Goal: Transaction & Acquisition: Purchase product/service

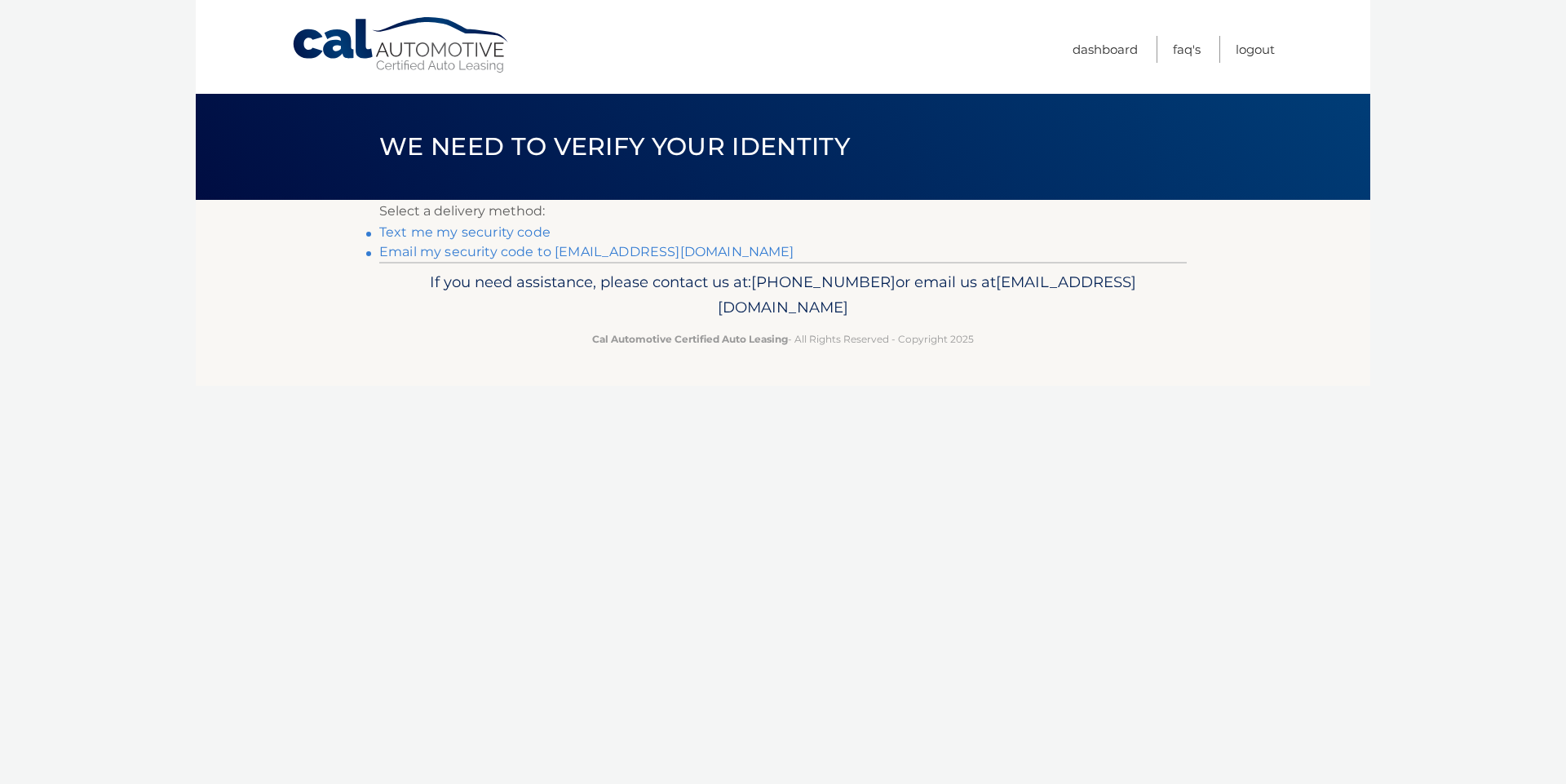
click at [616, 252] on link "Email my security code to e*@wstfld.net" at bounding box center [586, 251] width 415 height 15
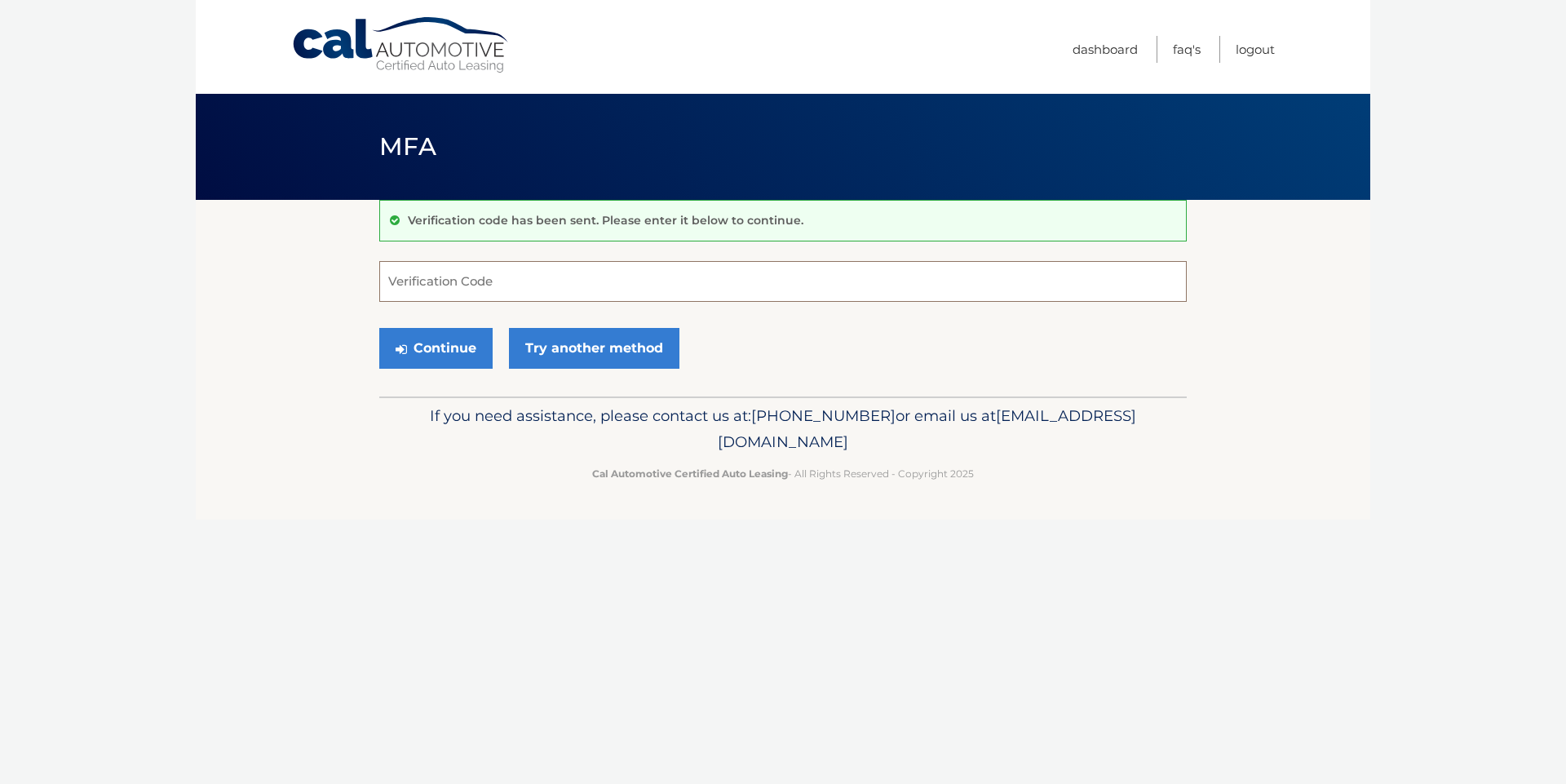
click at [581, 288] on input "Verification Code" at bounding box center [783, 281] width 808 height 41
type input "355313"
click at [454, 355] on button "Continue" at bounding box center [435, 347] width 113 height 41
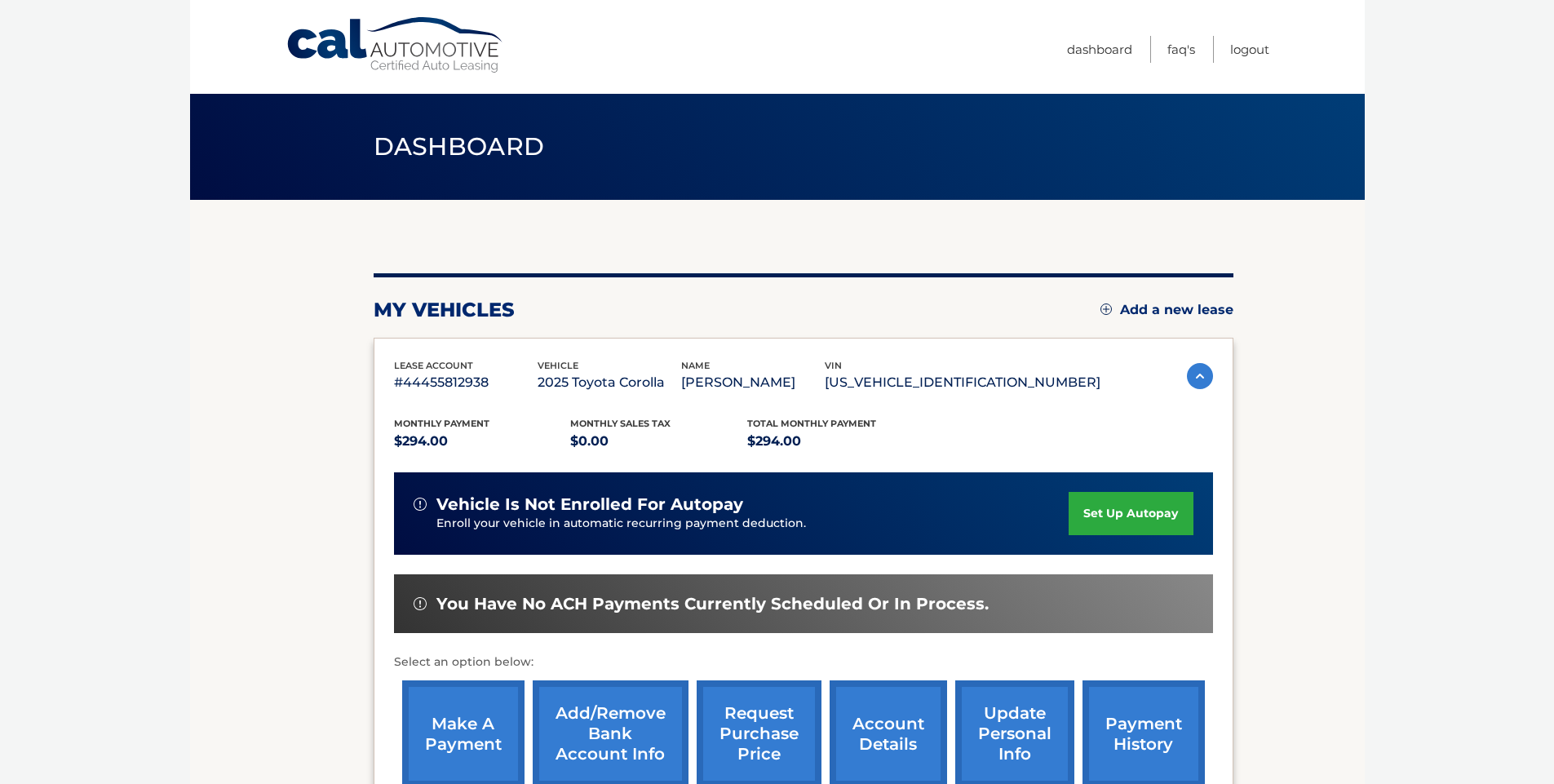
click at [458, 731] on link "make a payment" at bounding box center [463, 733] width 122 height 107
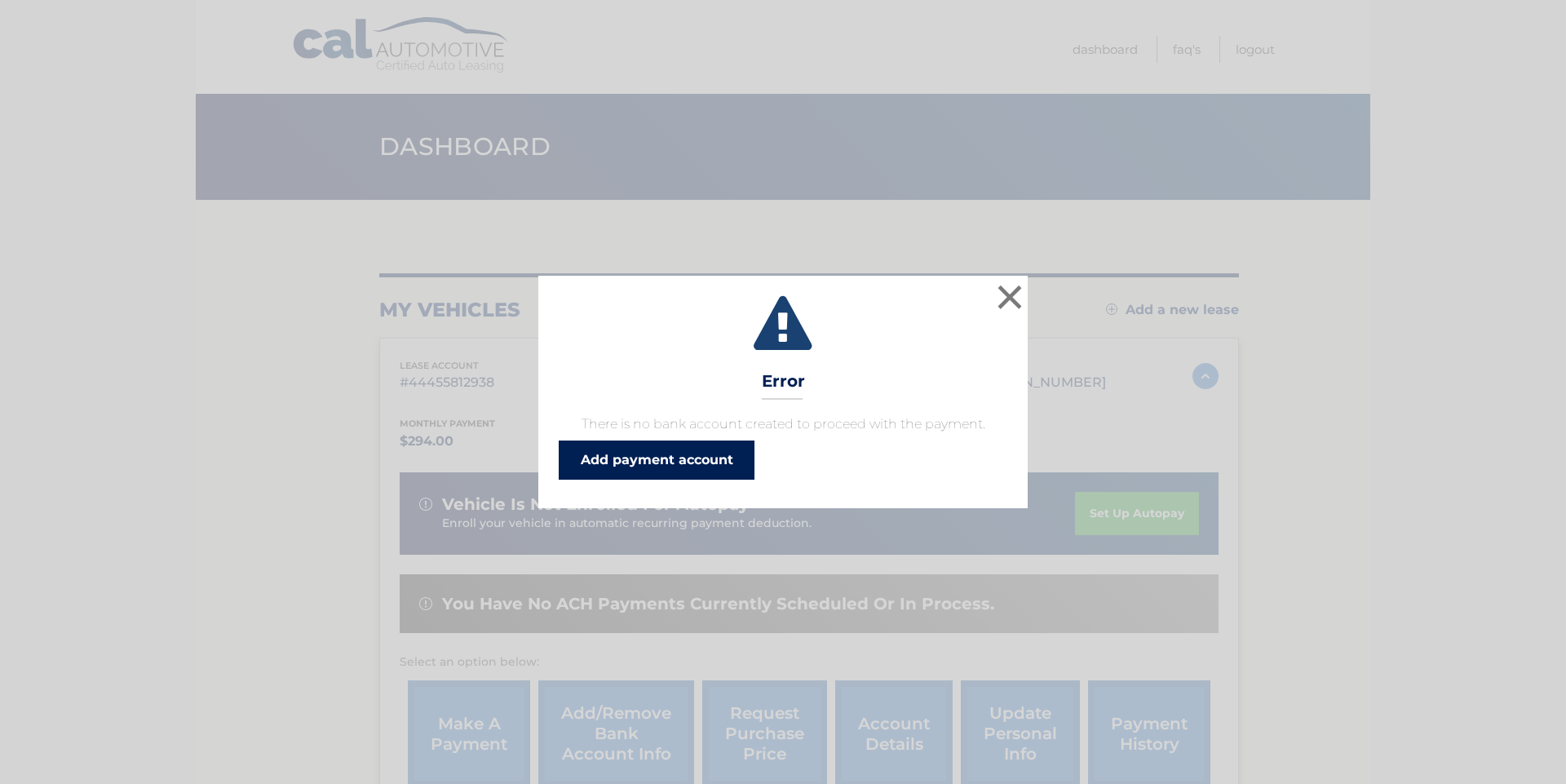
click at [651, 452] on link "Add payment account" at bounding box center [657, 459] width 195 height 39
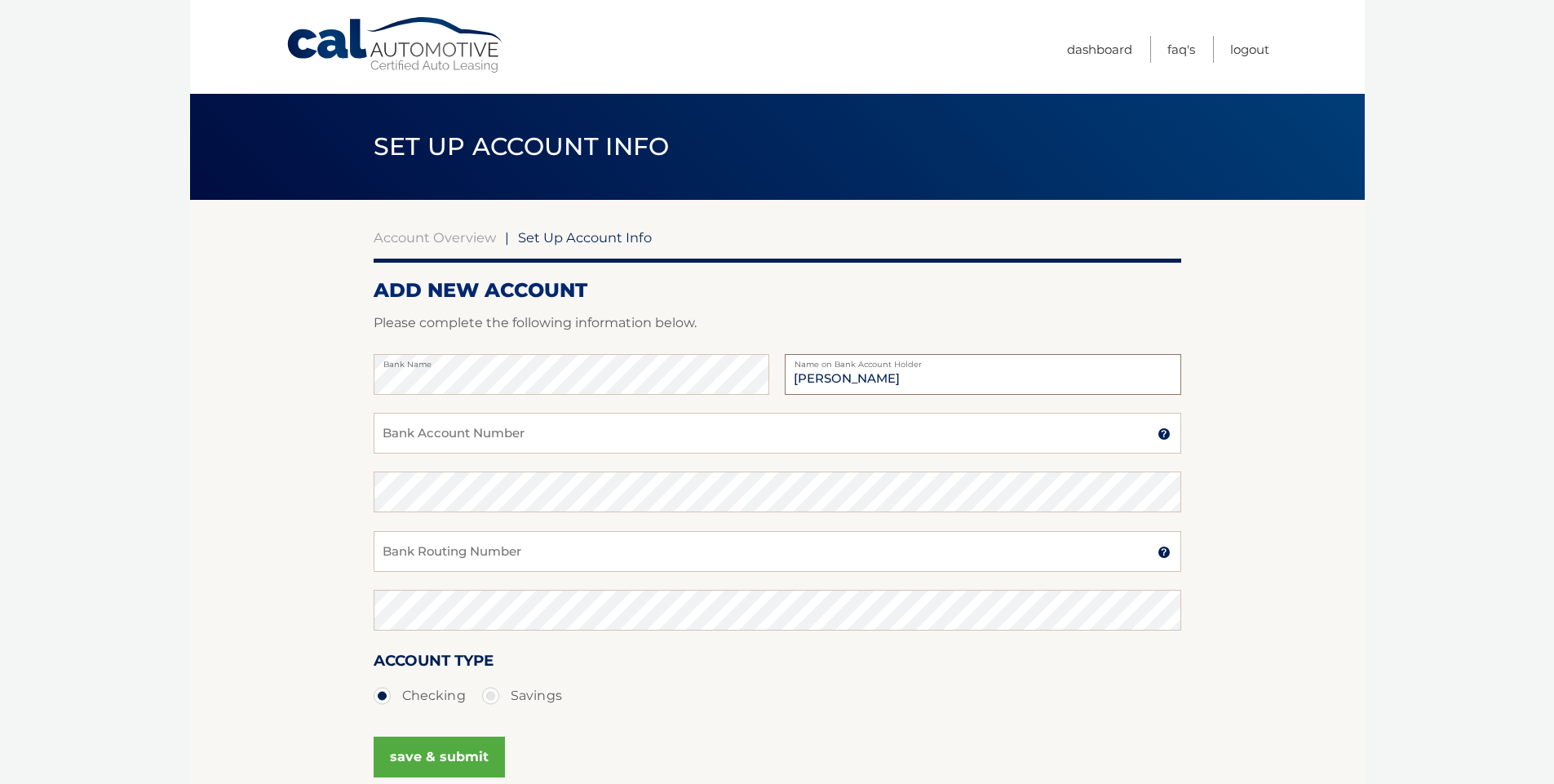
type input "[PERSON_NAME]"
click at [488, 439] on input "Bank Account Number" at bounding box center [777, 432] width 808 height 41
type input "8004274160"
click at [483, 554] on input "Bank Routing Number" at bounding box center [777, 551] width 808 height 41
type input "221970980"
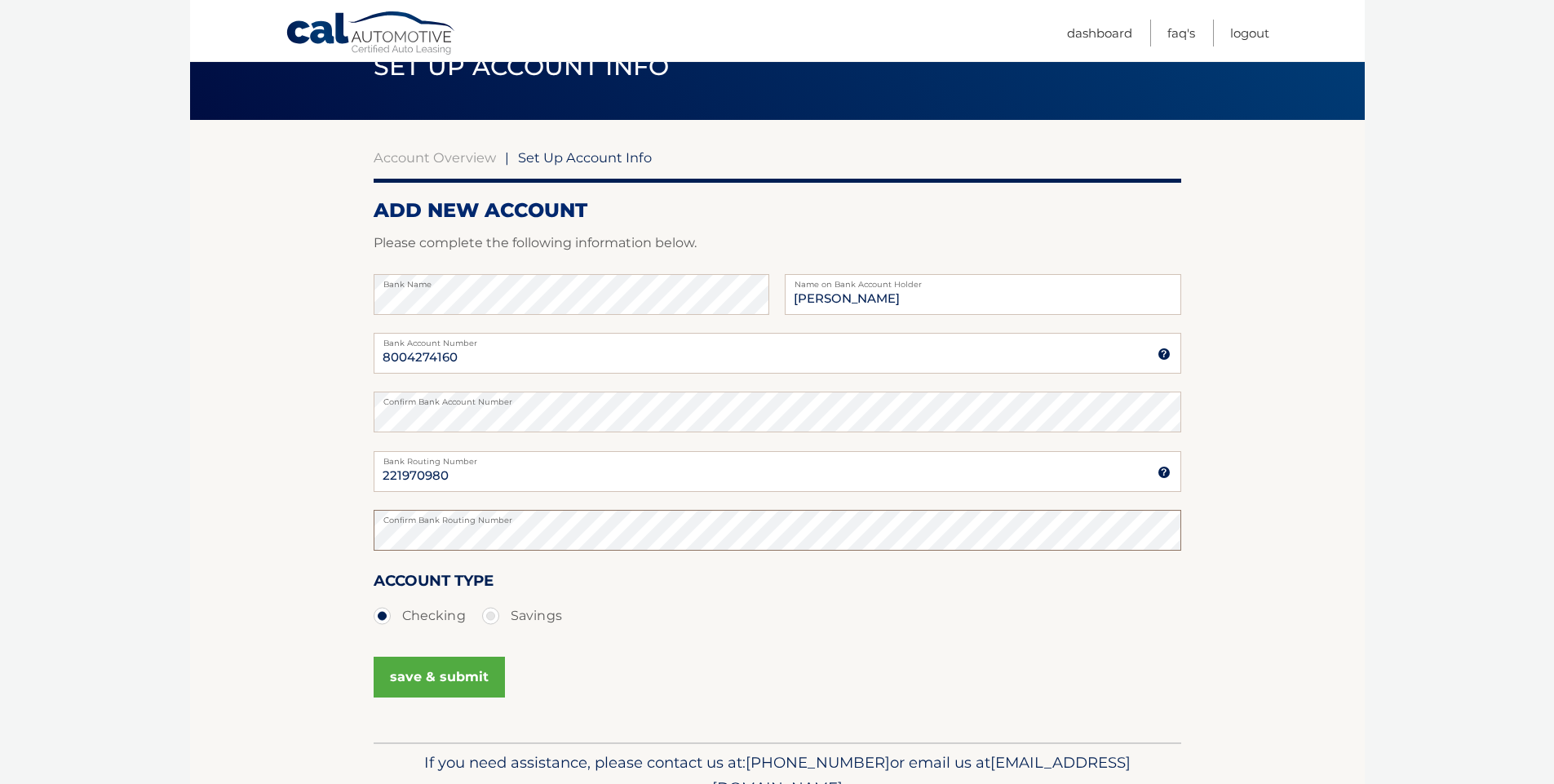
scroll to position [162, 0]
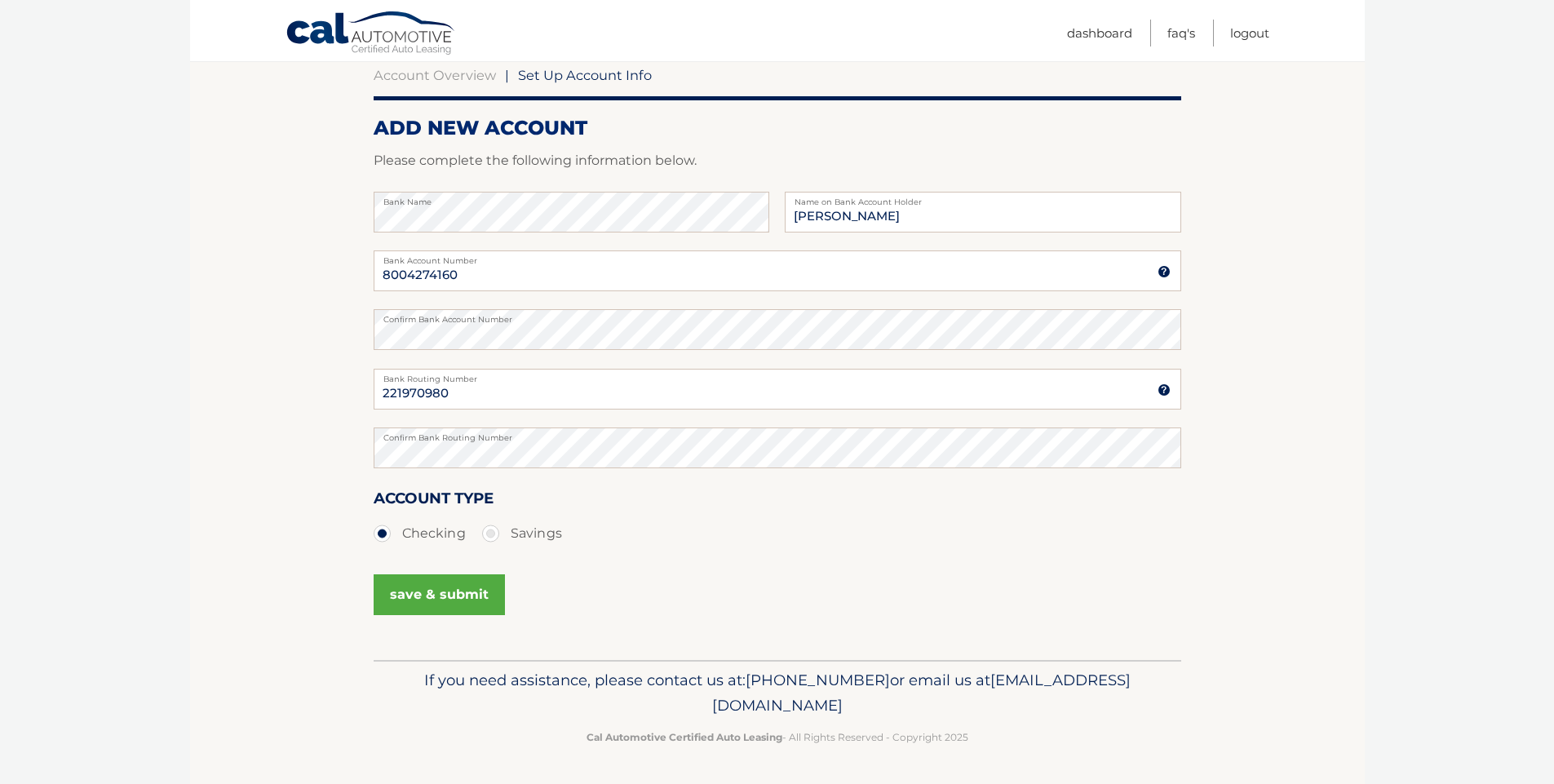
click at [439, 608] on button "save & submit" at bounding box center [439, 594] width 131 height 41
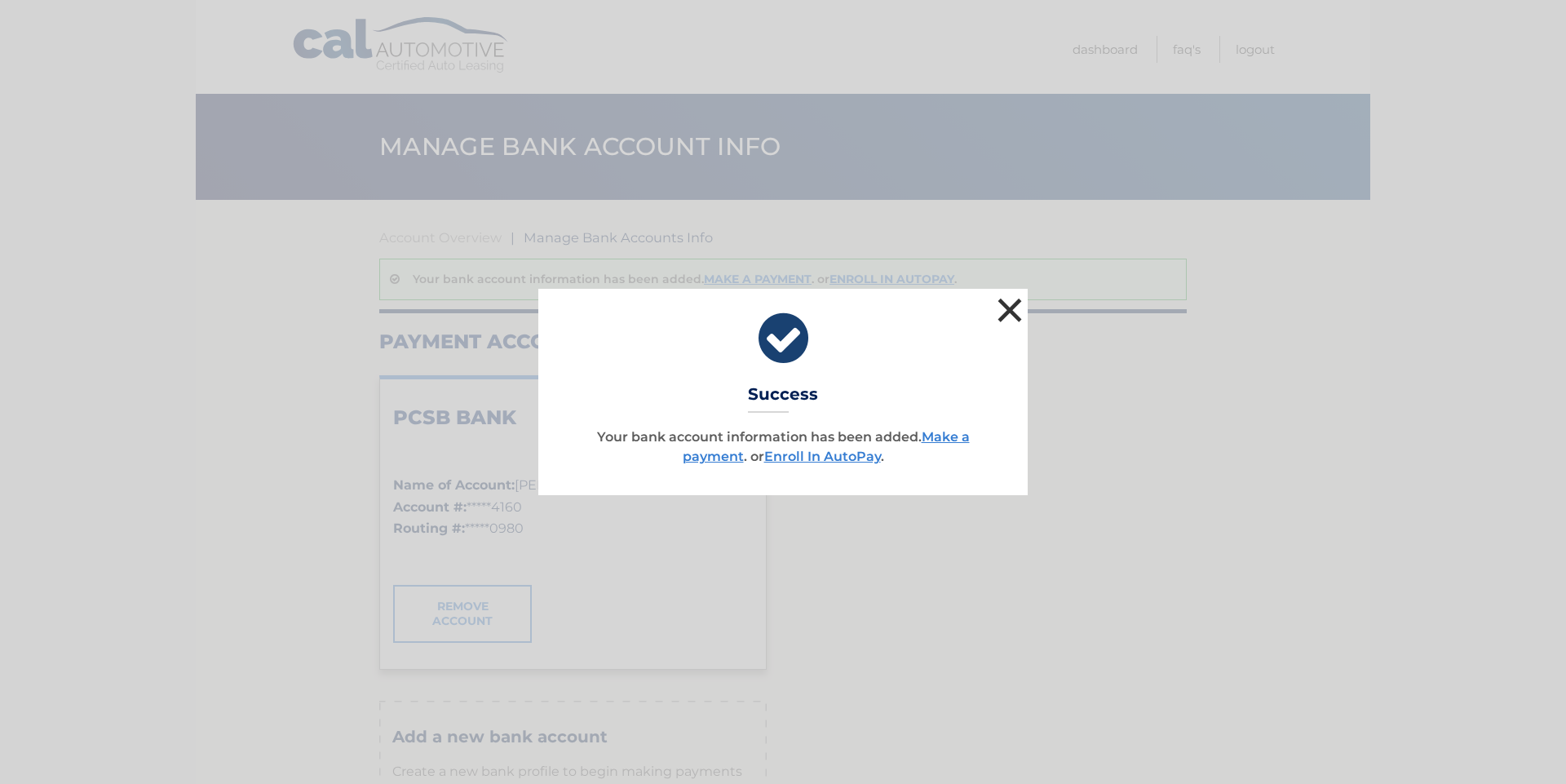
click at [1004, 320] on button "×" at bounding box center [1010, 310] width 33 height 33
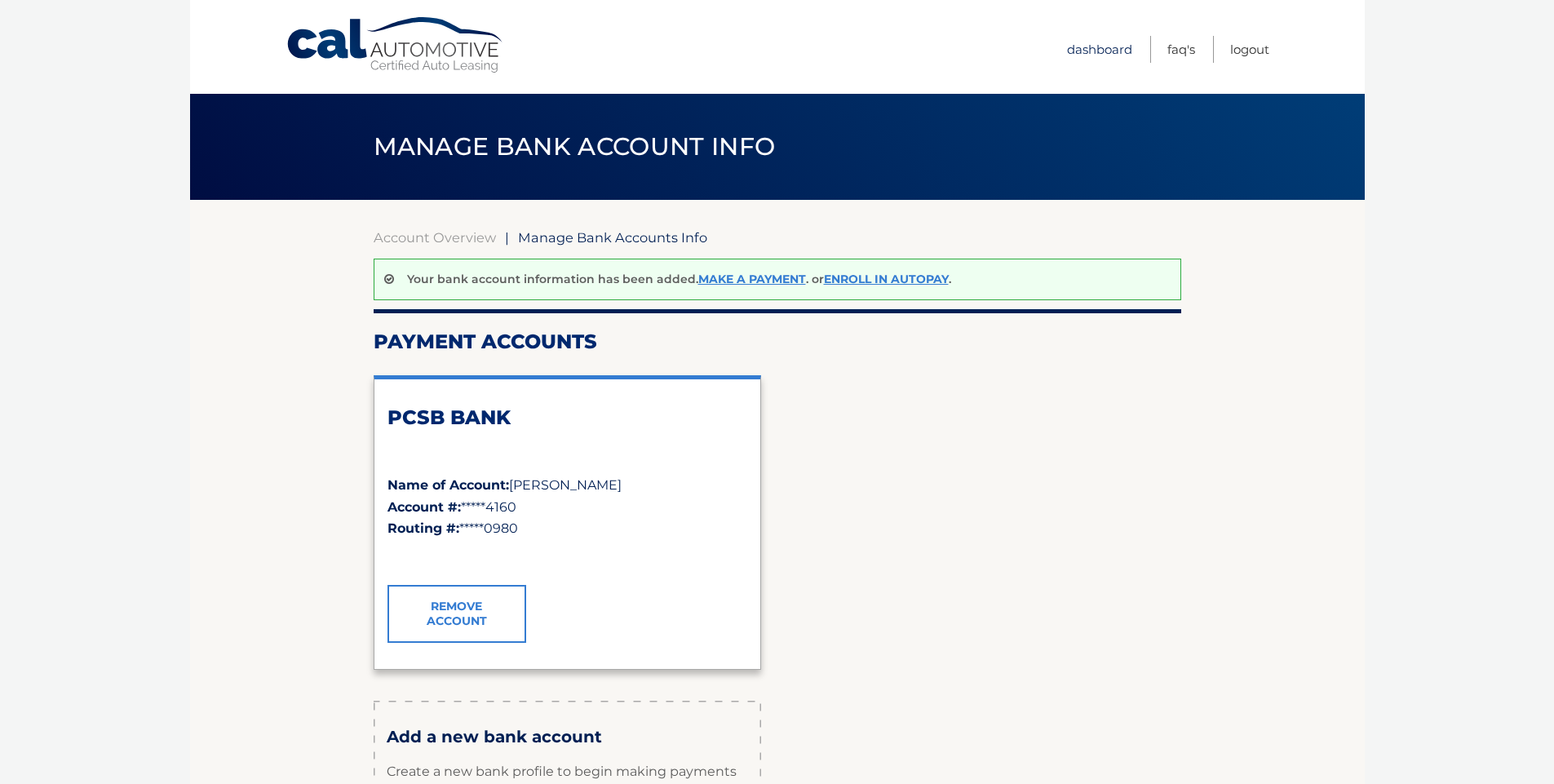
click at [1088, 52] on link "Dashboard" at bounding box center [1099, 50] width 65 height 27
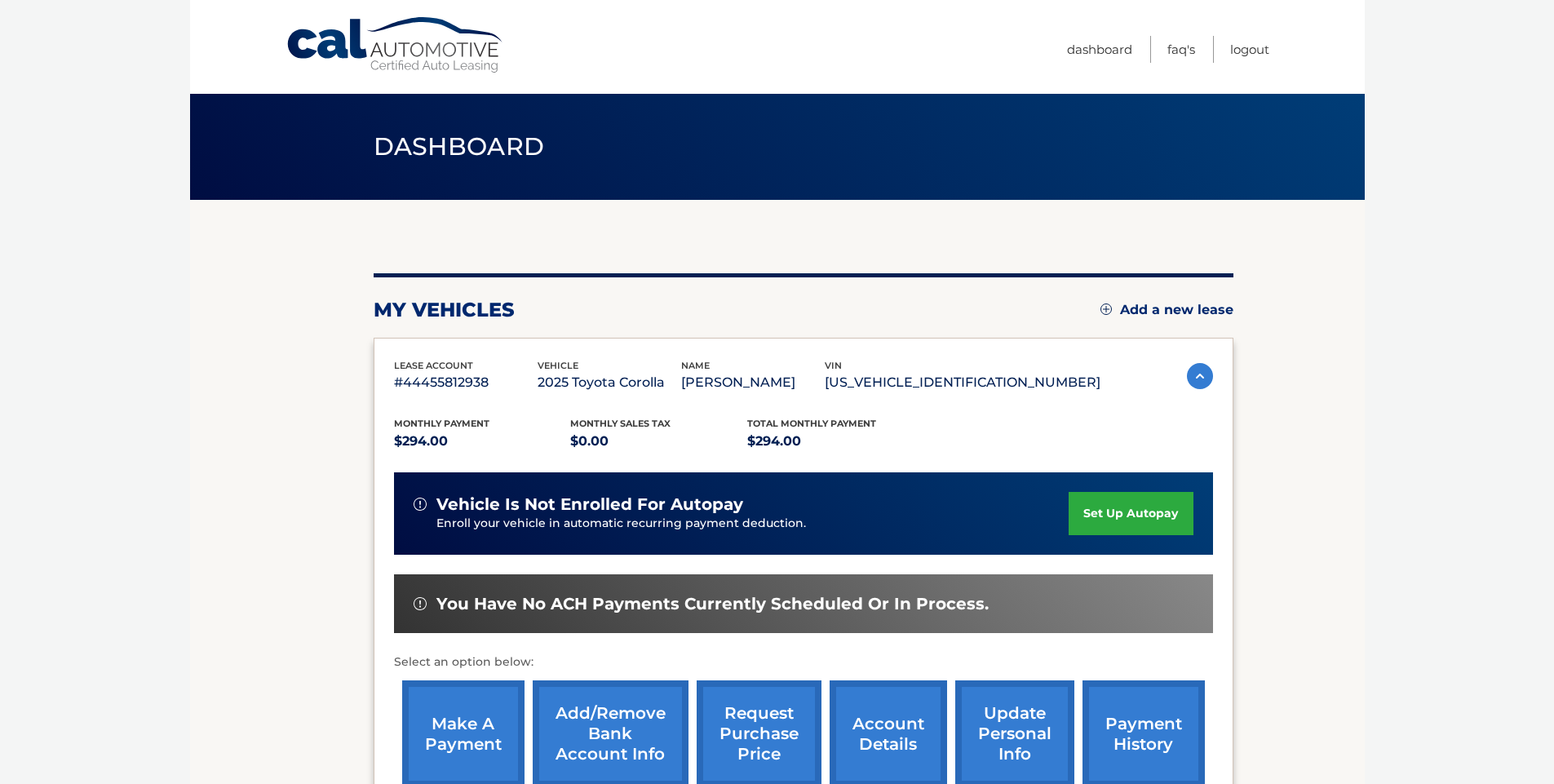
click at [450, 723] on link "make a payment" at bounding box center [463, 733] width 122 height 107
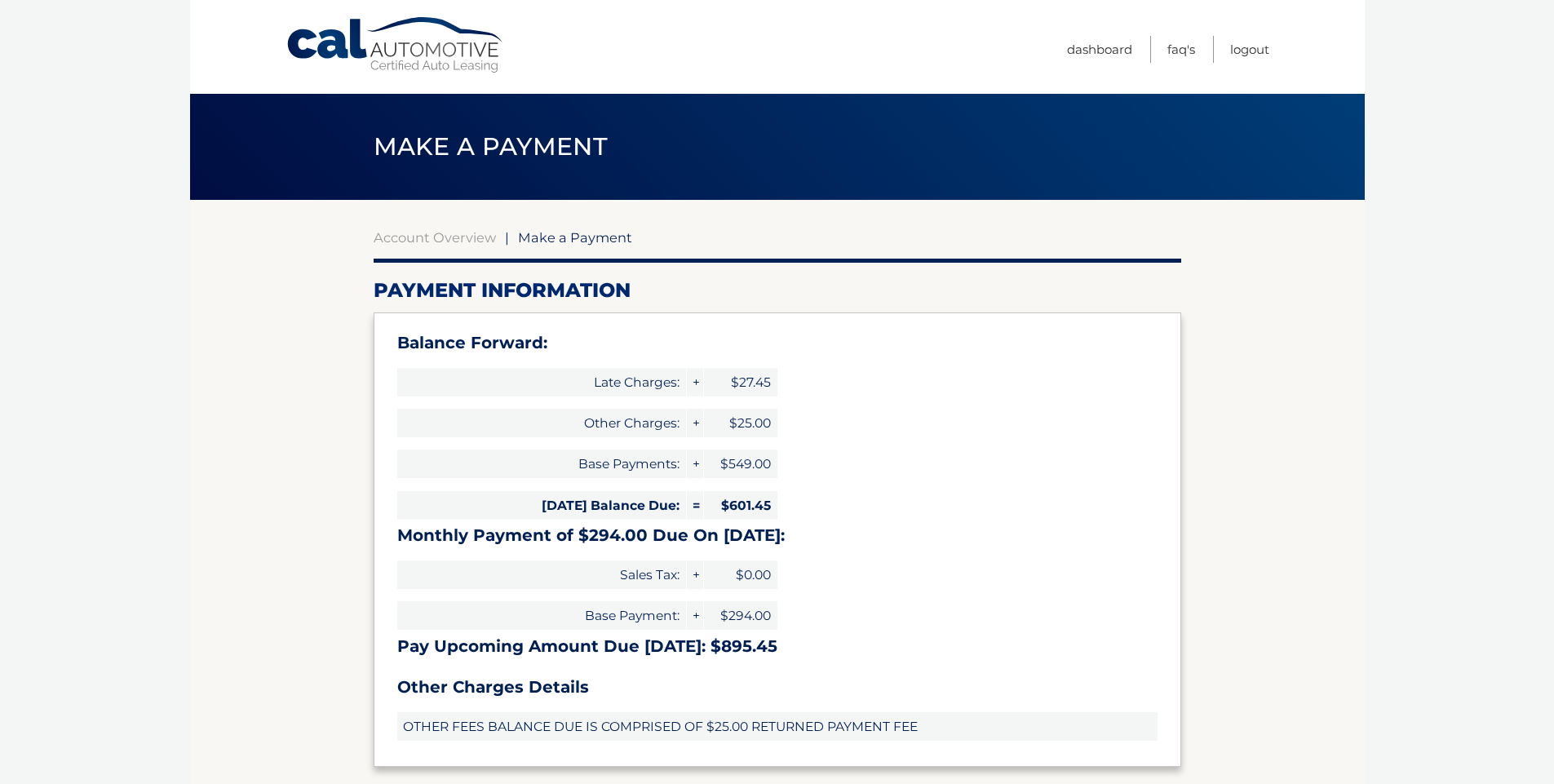
select select "NGNiZDAzZjUtZGE5MC00NjU5LTg4MWMtNzVlZmFjZjhhNjA5"
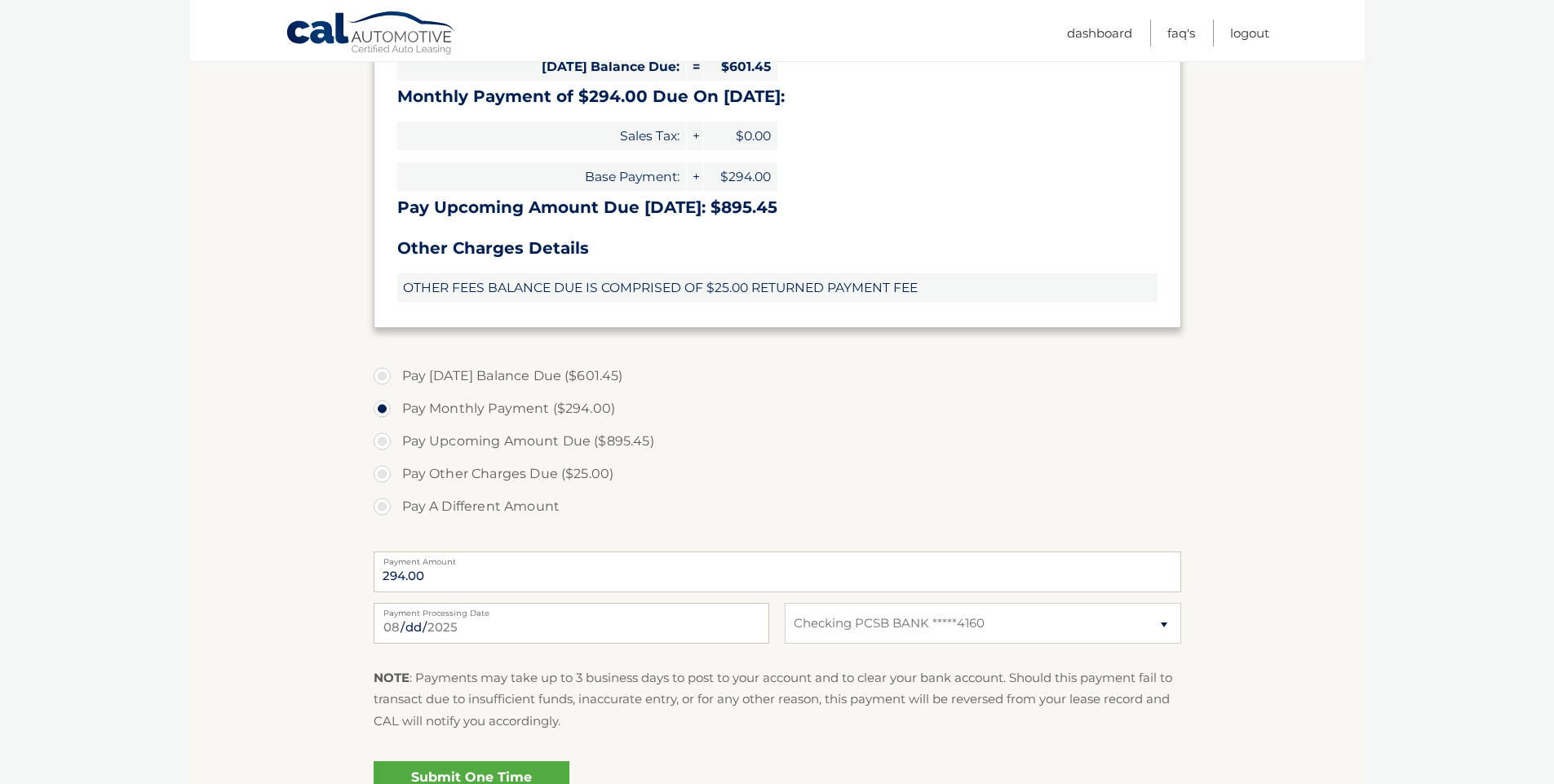
scroll to position [506, 0]
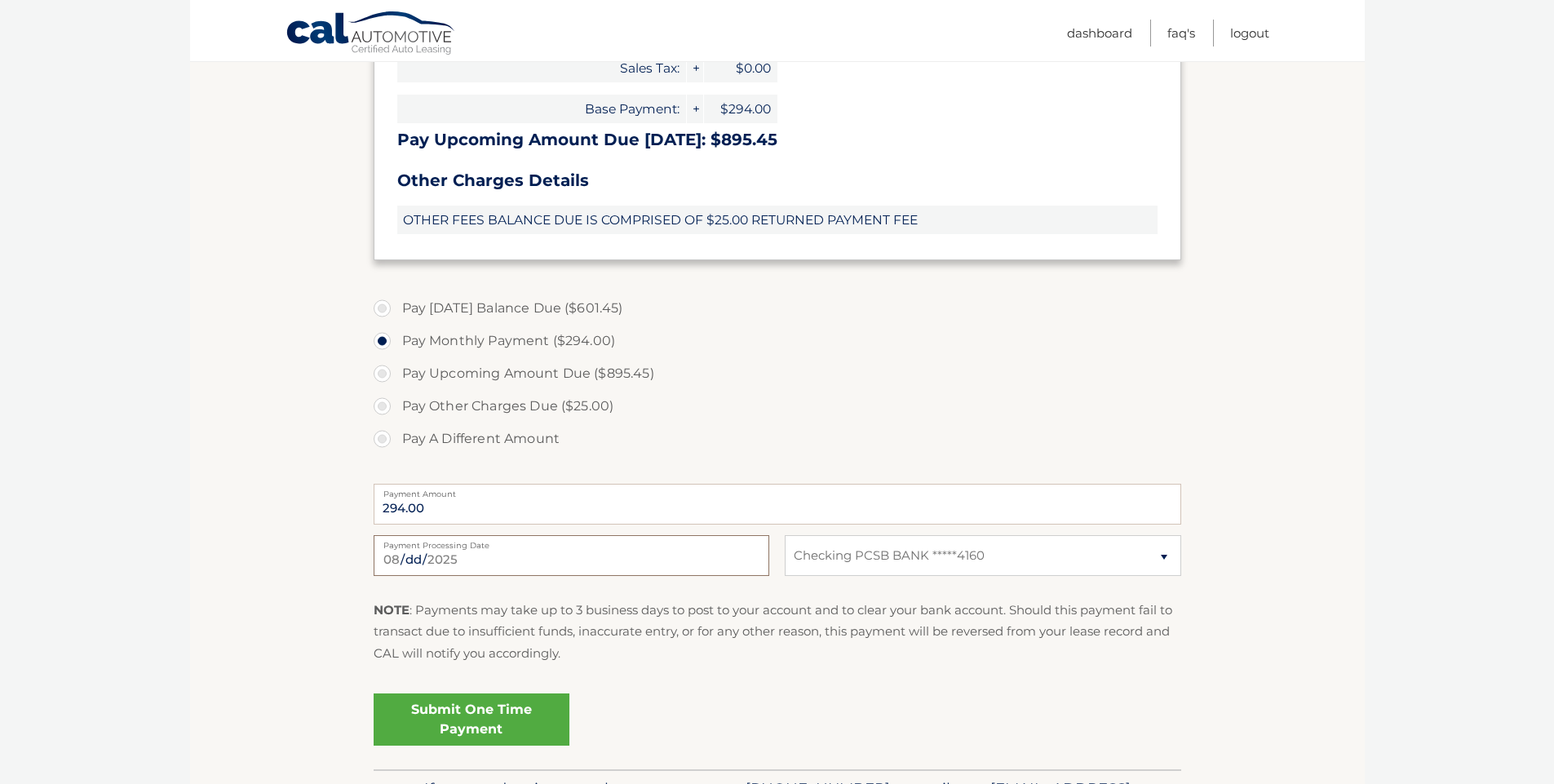
click at [471, 561] on input "2025-08-25" at bounding box center [571, 555] width 395 height 41
type input "2025-08-28"
click at [384, 402] on label "Pay Other Charges Due ($25.00)" at bounding box center [777, 406] width 808 height 33
click at [384, 402] on input "Pay Other Charges Due ($25.00)" at bounding box center [388, 402] width 16 height 26
radio input "true"
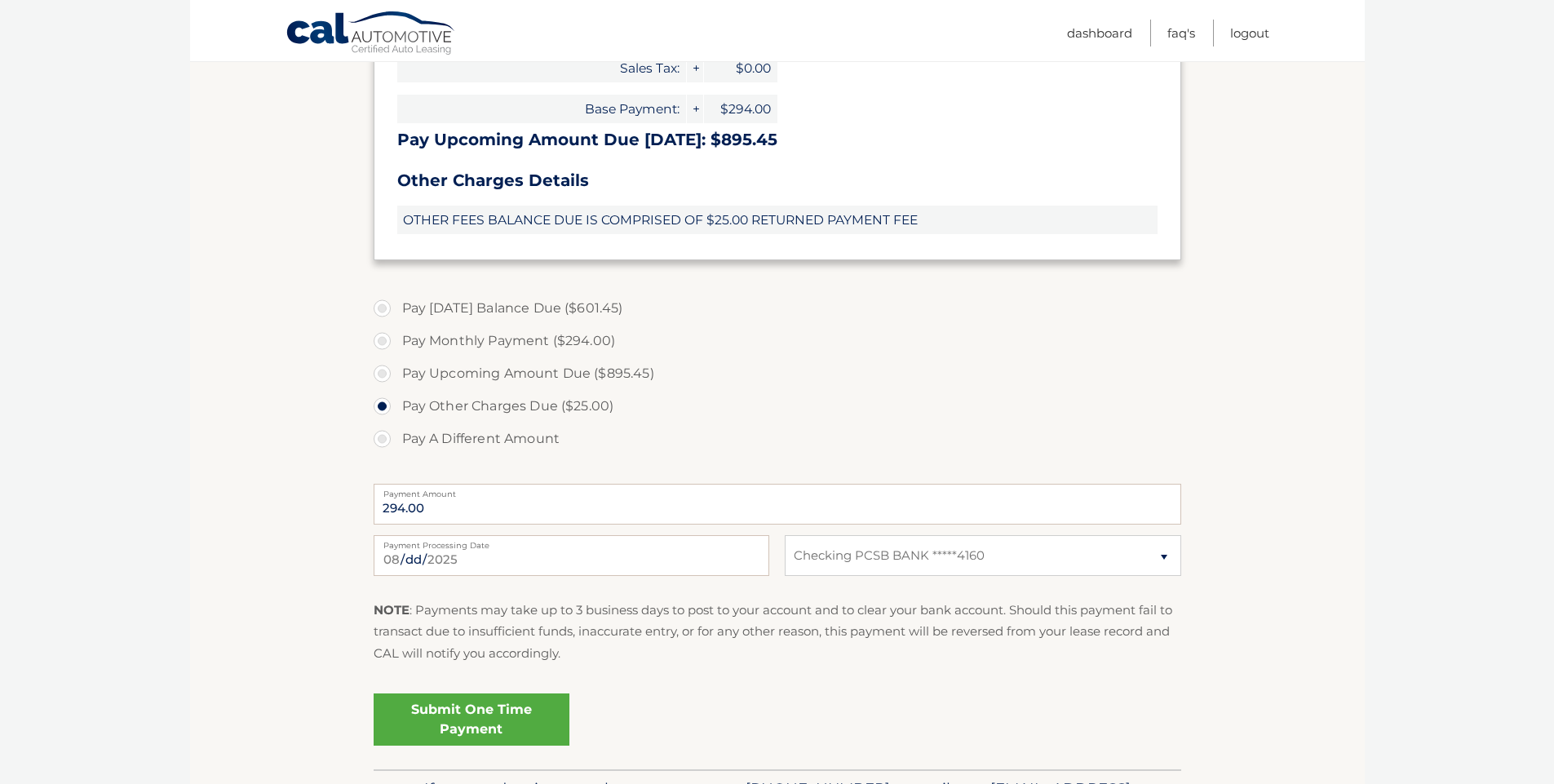
type input "25.00"
click at [381, 439] on label "Pay A Different Amount" at bounding box center [777, 439] width 808 height 33
click at [381, 439] on input "Pay A Different Amount" at bounding box center [388, 435] width 16 height 26
radio input "true"
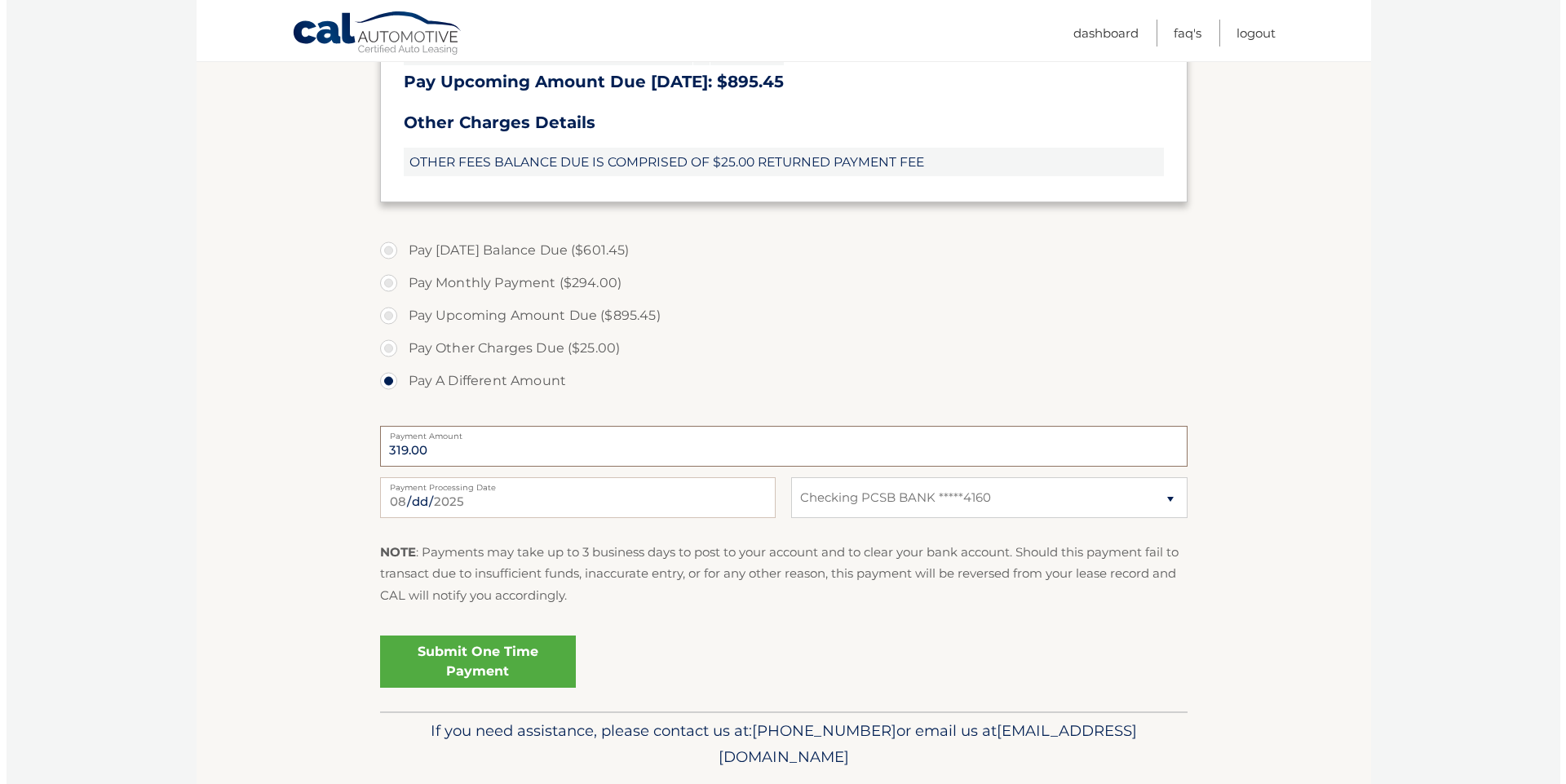
scroll to position [569, 0]
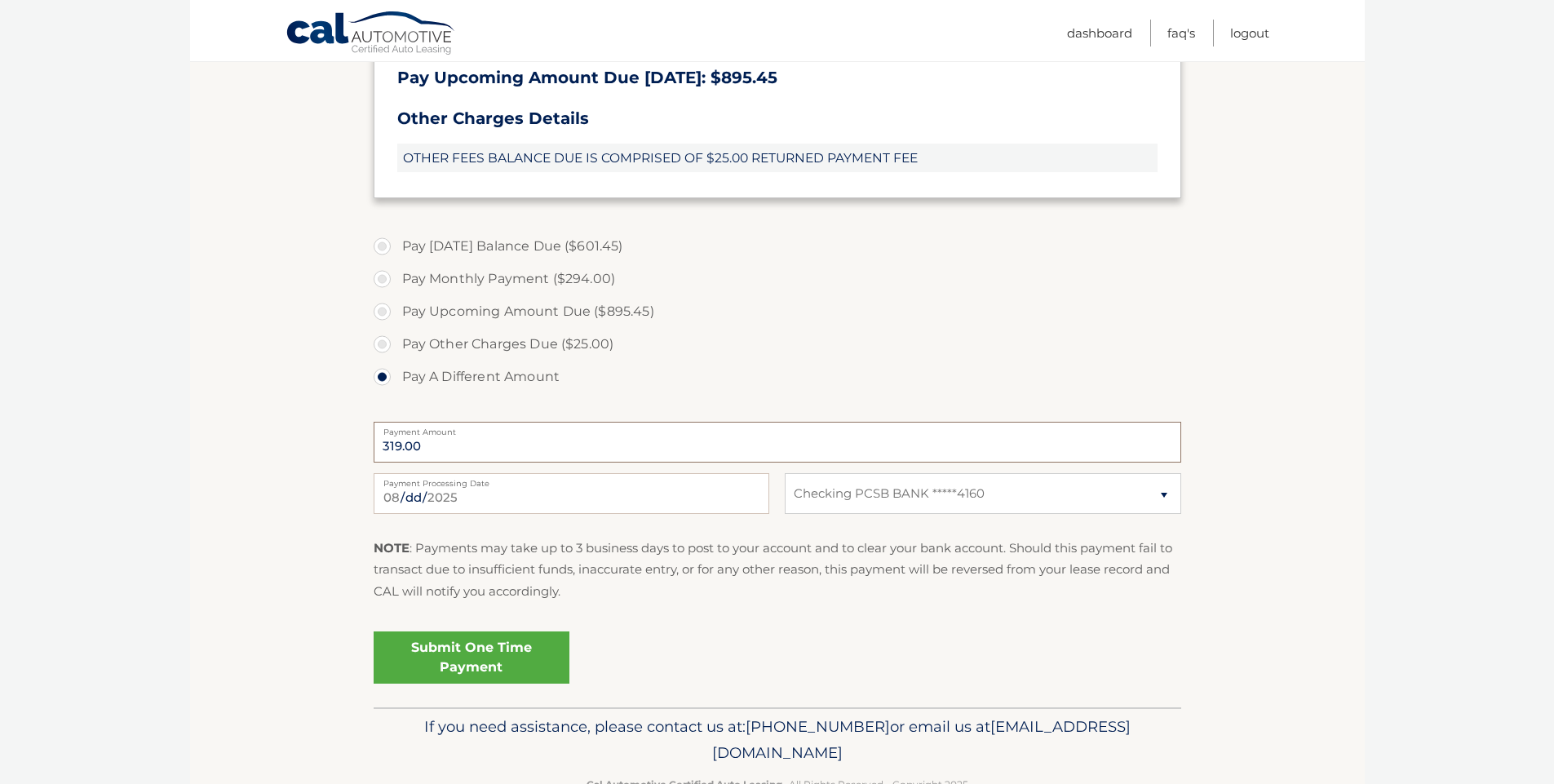
type input "319.00"
click at [479, 651] on link "Submit One Time Payment" at bounding box center [471, 657] width 195 height 52
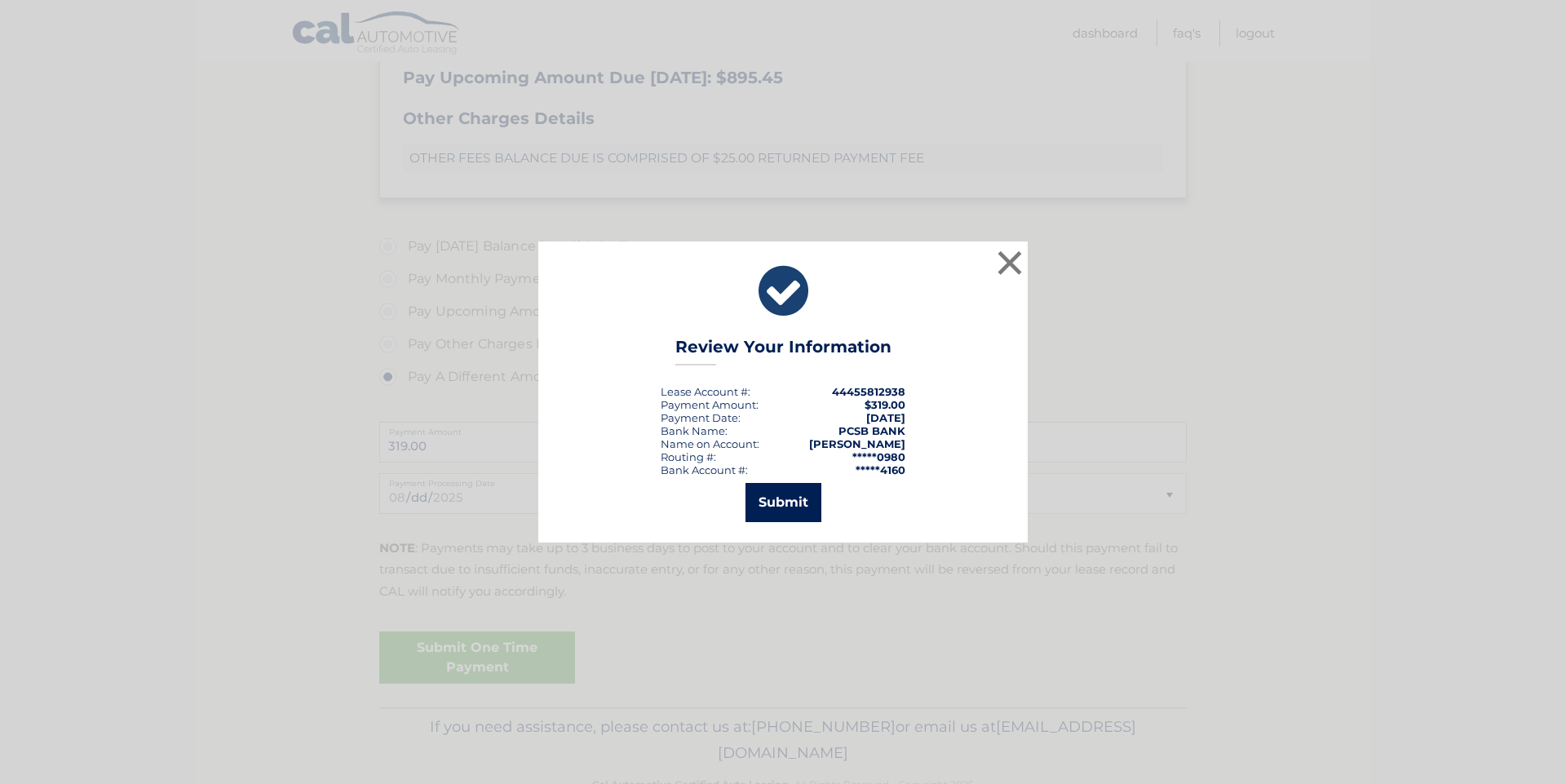
click at [800, 494] on button "Submit" at bounding box center [783, 502] width 76 height 39
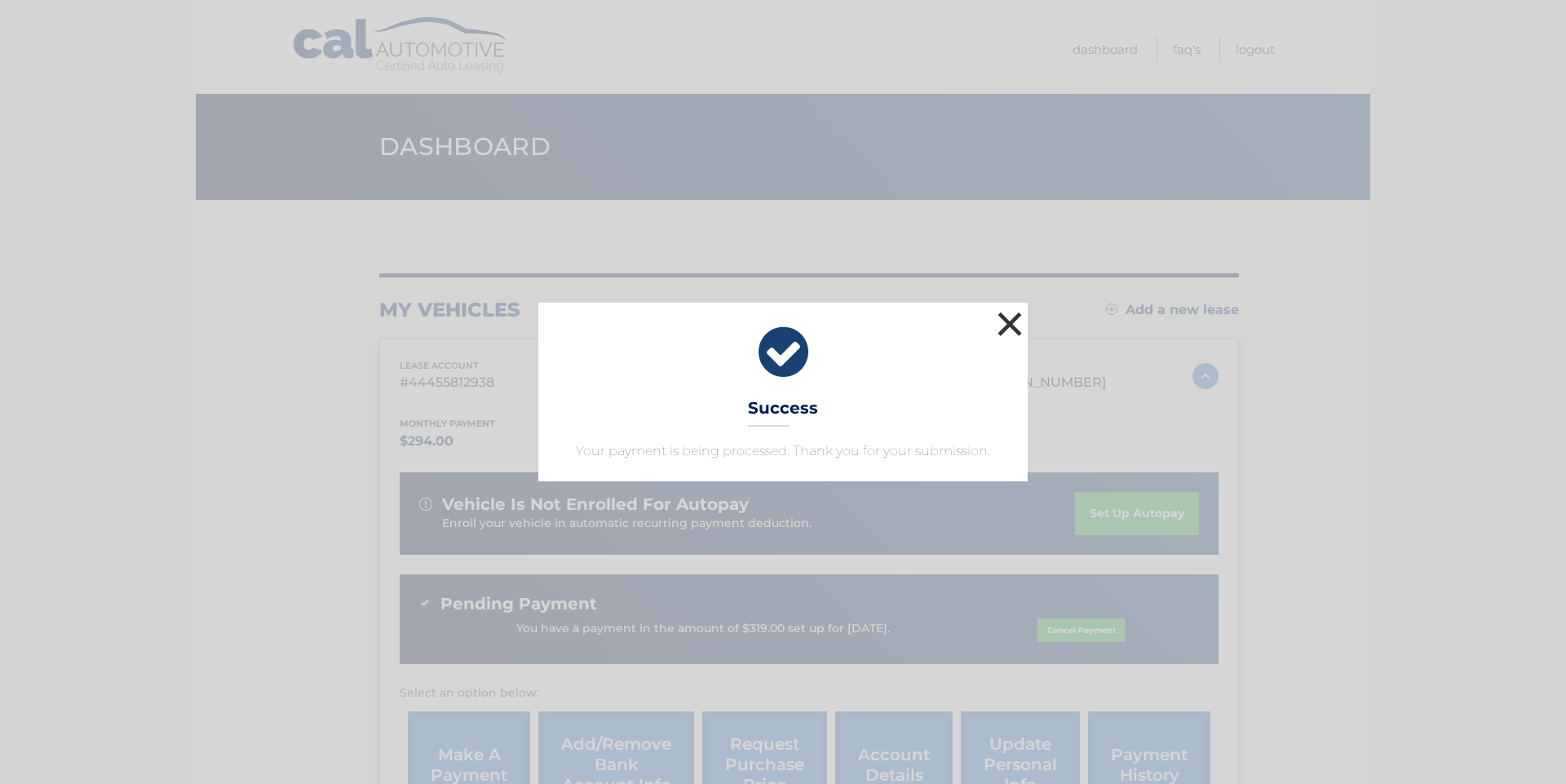
click at [1012, 322] on button "×" at bounding box center [1010, 324] width 33 height 33
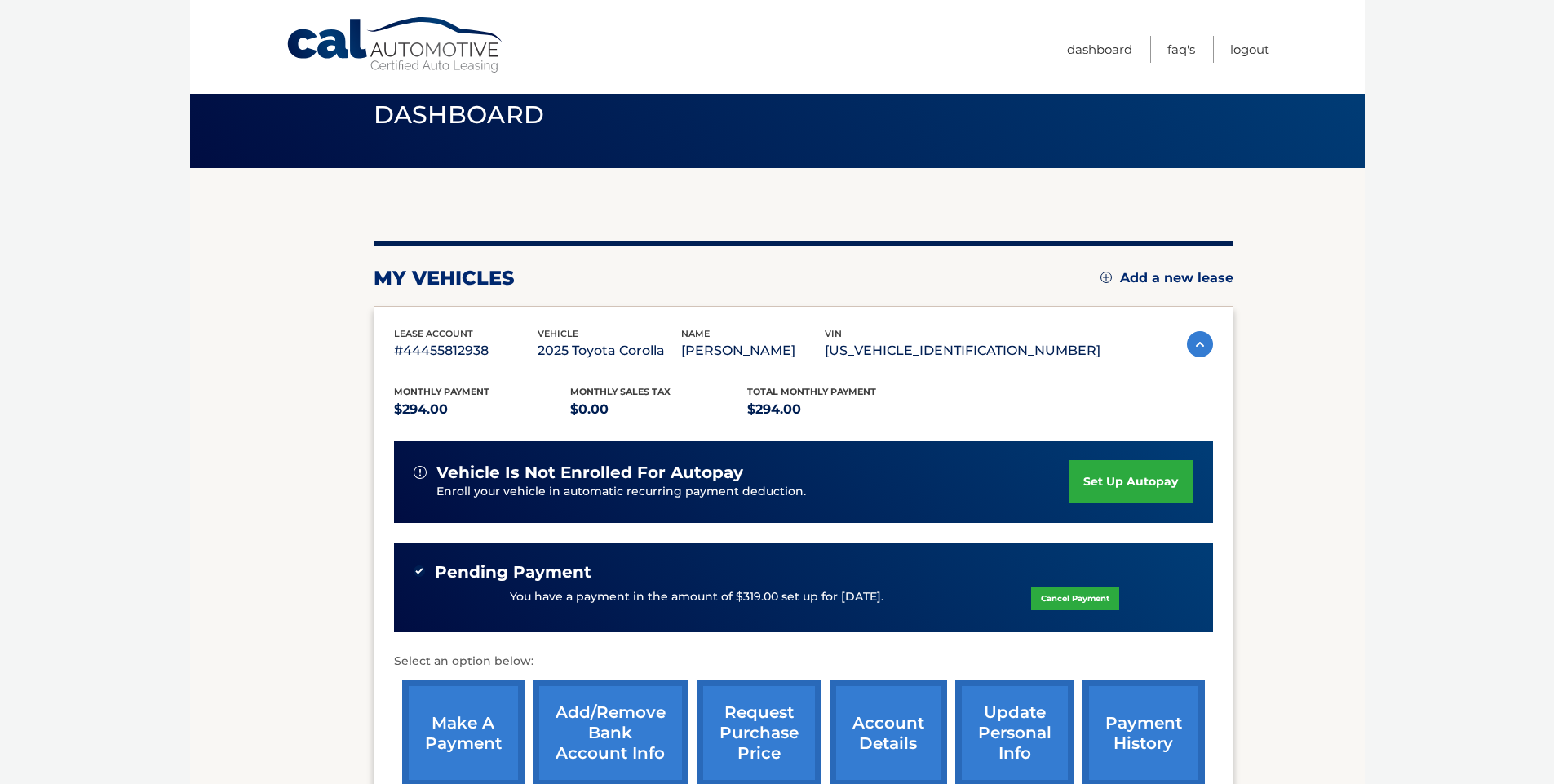
scroll to position [37, 0]
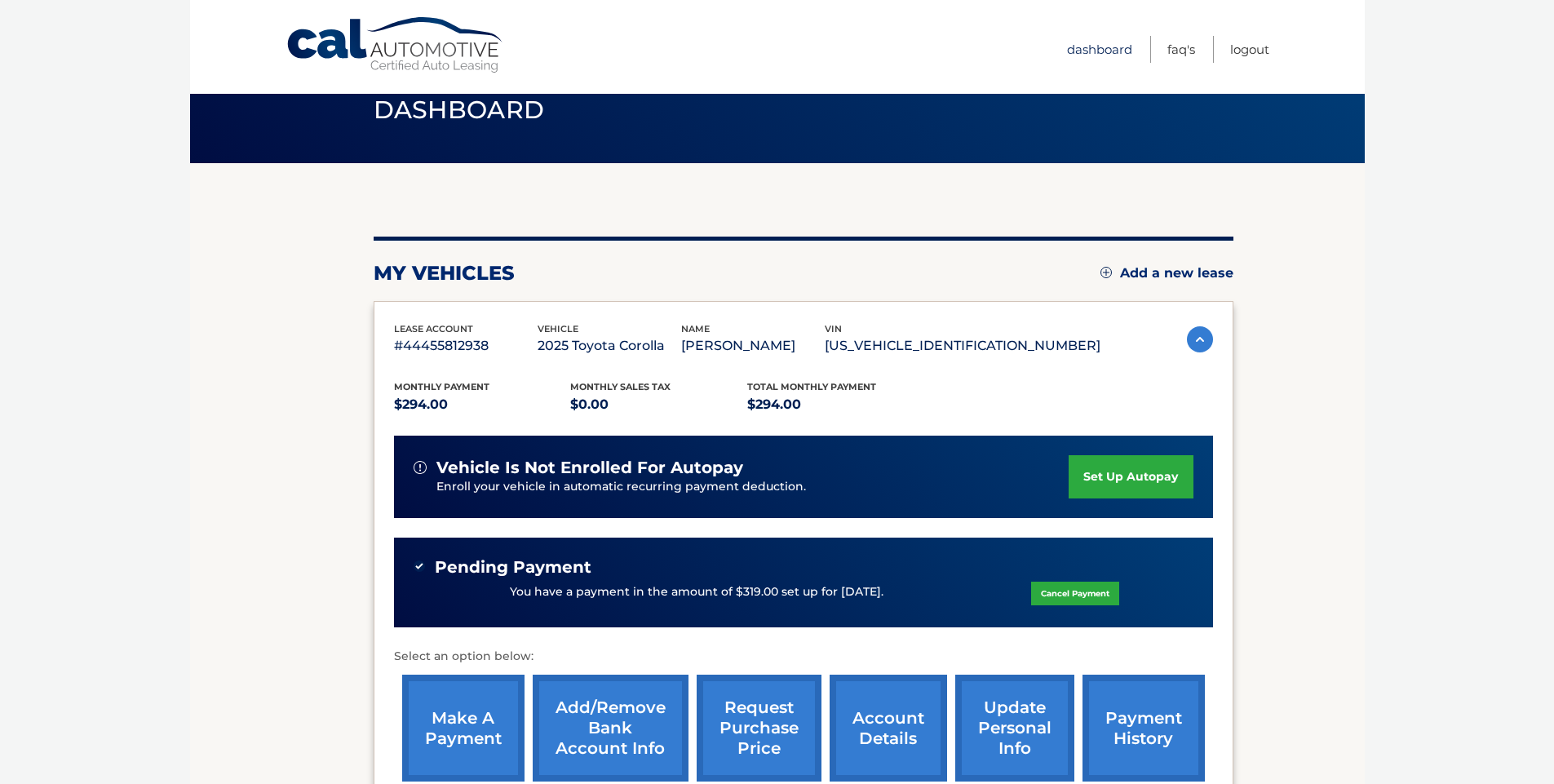
click at [1094, 54] on link "Dashboard" at bounding box center [1099, 50] width 65 height 27
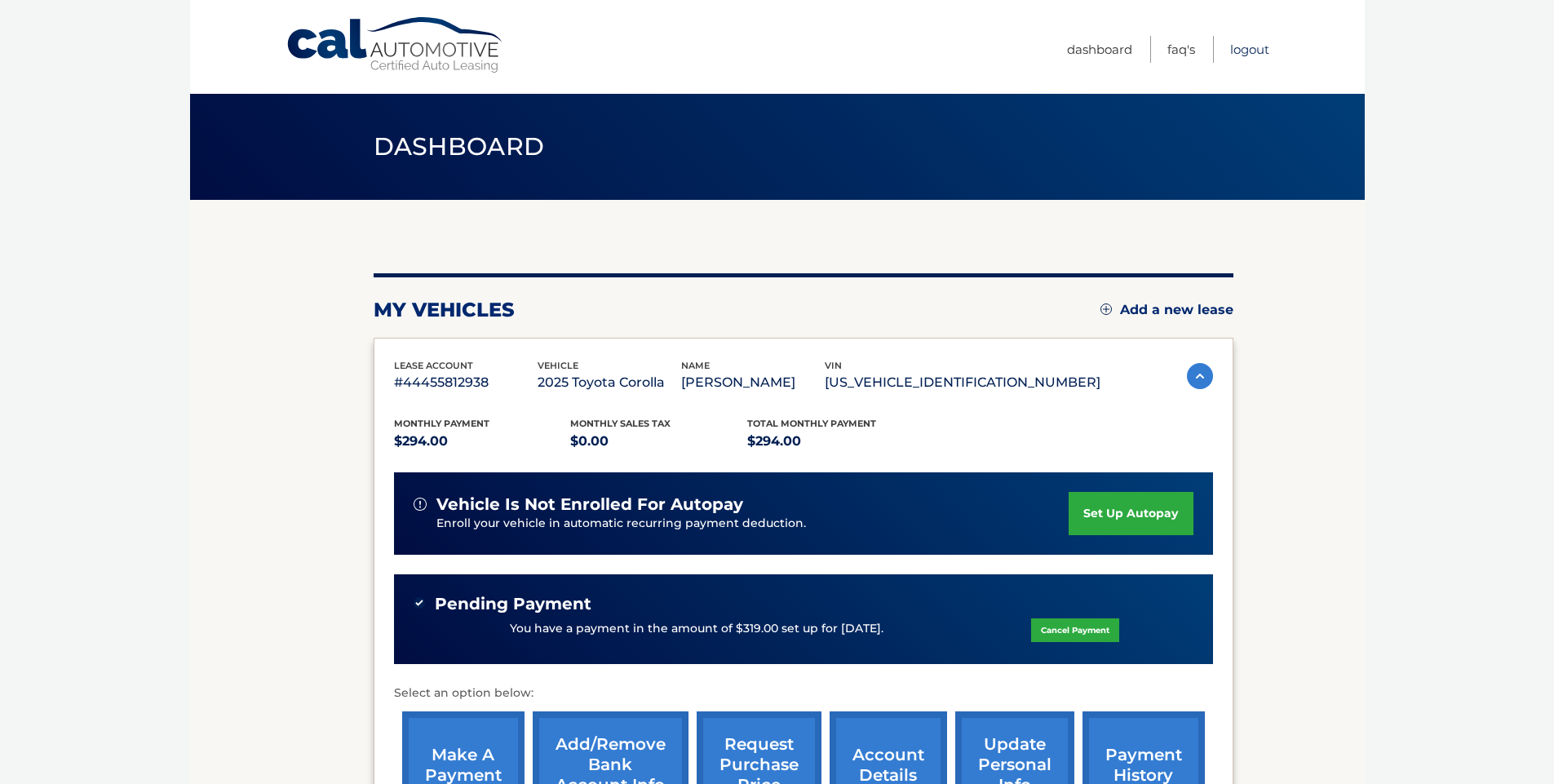
click at [1257, 48] on link "Logout" at bounding box center [1249, 50] width 39 height 27
